Goal: Task Accomplishment & Management: Manage account settings

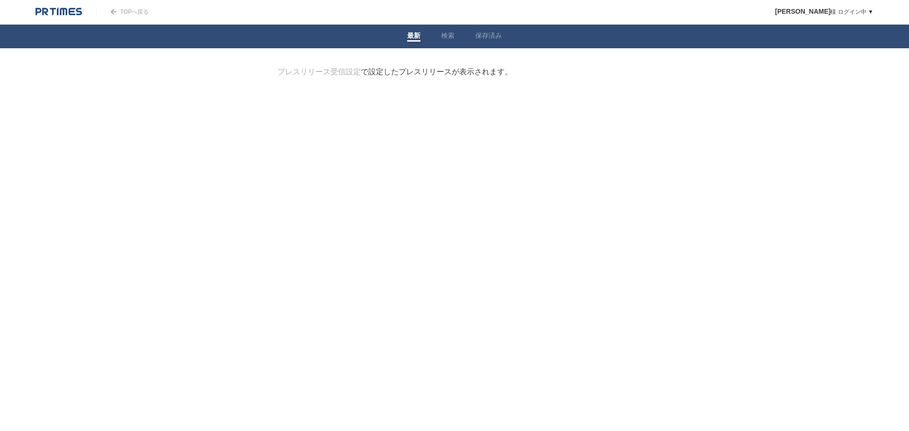
click at [129, 9] on link "TOPへ戻る" at bounding box center [122, 12] width 53 height 7
click at [444, 32] on link "検索" at bounding box center [447, 37] width 13 height 10
click at [412, 39] on link "最新" at bounding box center [413, 37] width 13 height 10
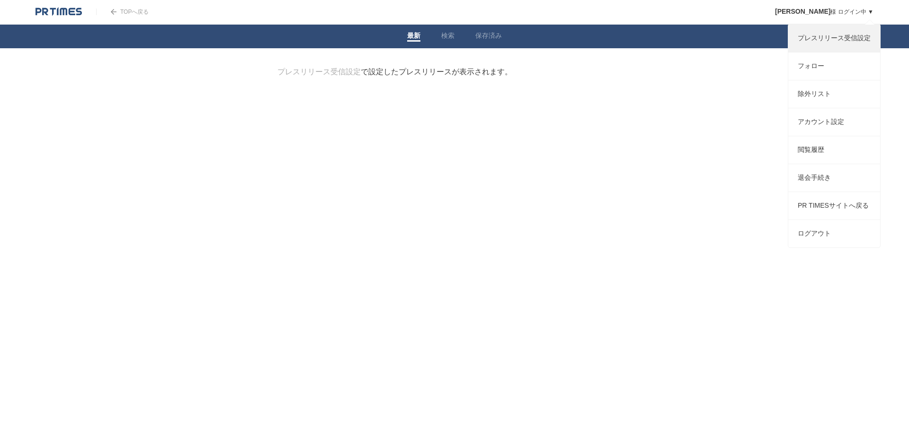
click at [863, 39] on link "プレスリリース受信設定" at bounding box center [834, 38] width 92 height 27
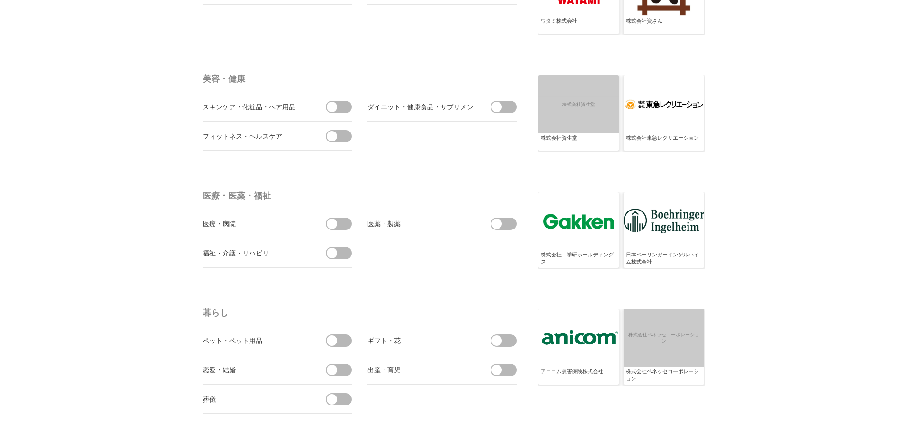
scroll to position [1773, 0]
drag, startPoint x: 749, startPoint y: 214, endPoint x: 736, endPoint y: 249, distance: 37.9
click at [736, 249] on main "プレスリリース 受信設定 フォロー 除外リスト アカウント設定 [必須] ビジネスカテゴリ、プレスリリース種類、企業カテゴリ、キーワードから受信したいプレスリ…" at bounding box center [451, 203] width 606 height 3818
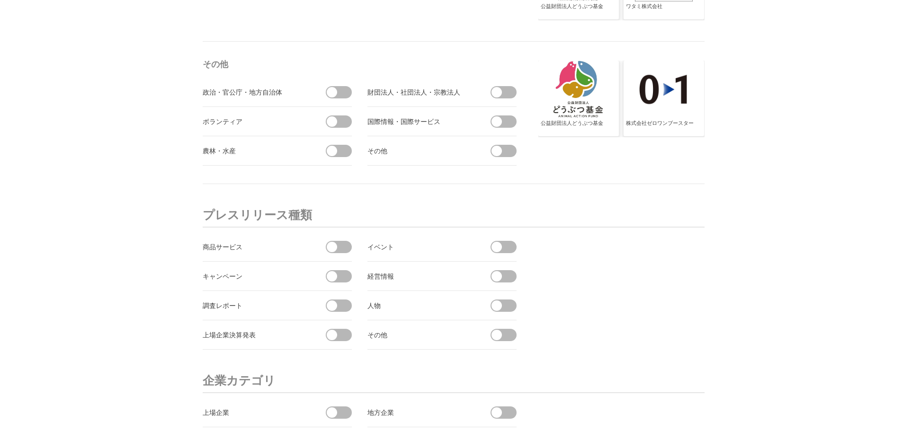
scroll to position [3525, 0]
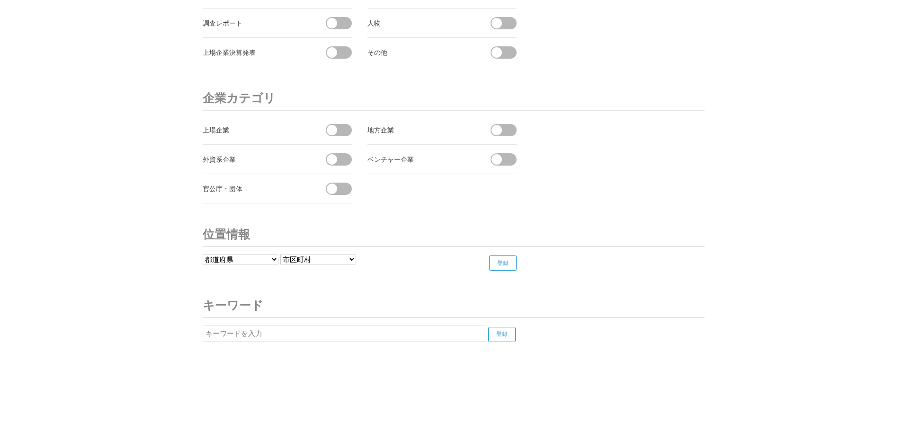
click at [336, 333] on input "text" at bounding box center [345, 334] width 284 height 16
type input "s"
click at [493, 333] on input "登録" at bounding box center [501, 334] width 27 height 15
click at [228, 360] on div "サンギ" at bounding box center [256, 362] width 107 height 12
click at [212, 361] on div "サンギ" at bounding box center [256, 362] width 107 height 12
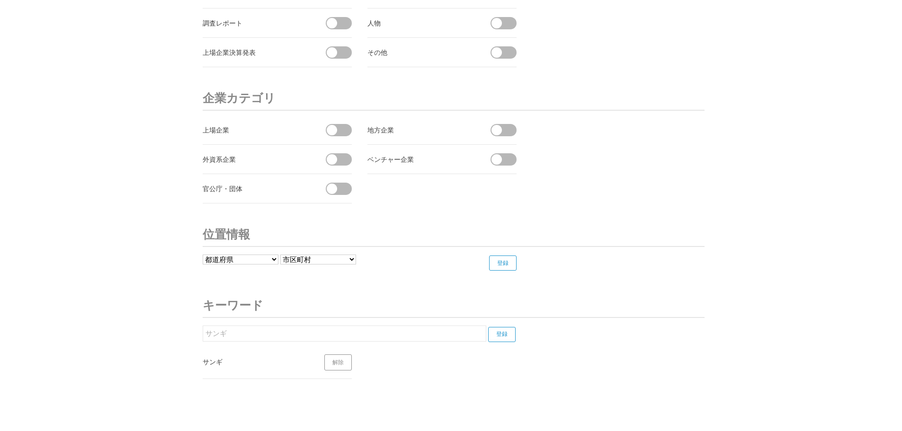
click at [263, 331] on input "サンギ" at bounding box center [345, 334] width 284 height 16
type input "サ"
type input "よ"
click at [488, 327] on input "登録" at bounding box center [501, 334] width 27 height 15
click at [396, 334] on input "トライ" at bounding box center [345, 334] width 284 height 16
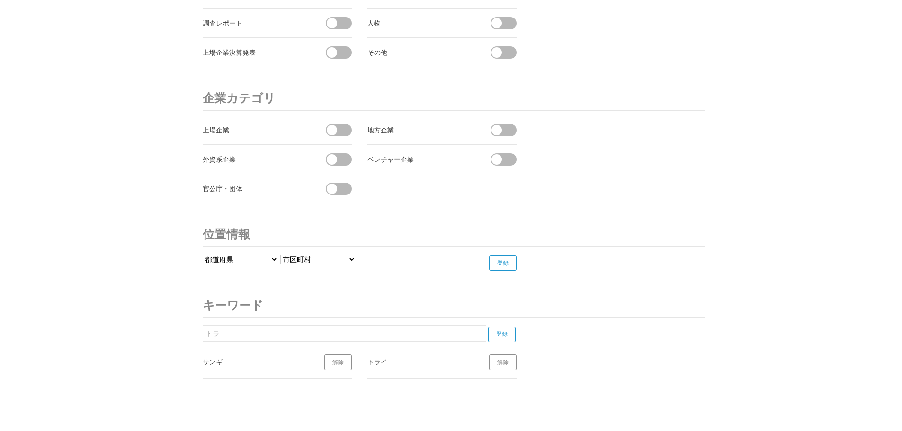
type input "ト"
type input "カブ"
click at [488, 327] on input "登録" at bounding box center [501, 334] width 27 height 15
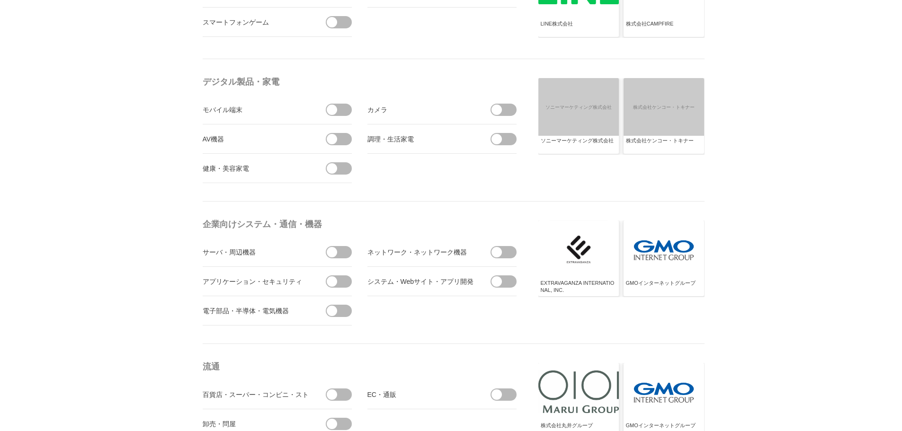
scroll to position [0, 0]
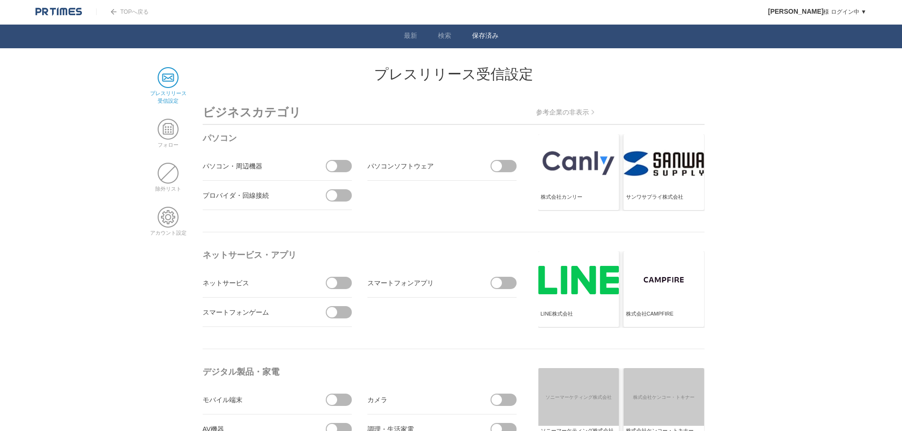
click at [483, 35] on link "保存済み" at bounding box center [485, 37] width 27 height 10
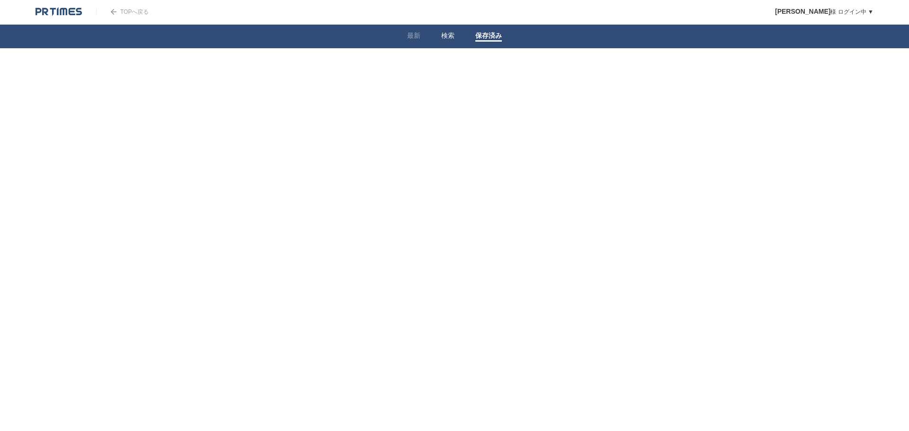
click at [449, 39] on link "検索" at bounding box center [447, 37] width 13 height 10
click at [415, 36] on link "最新" at bounding box center [413, 37] width 13 height 10
